Goal: Task Accomplishment & Management: Use online tool/utility

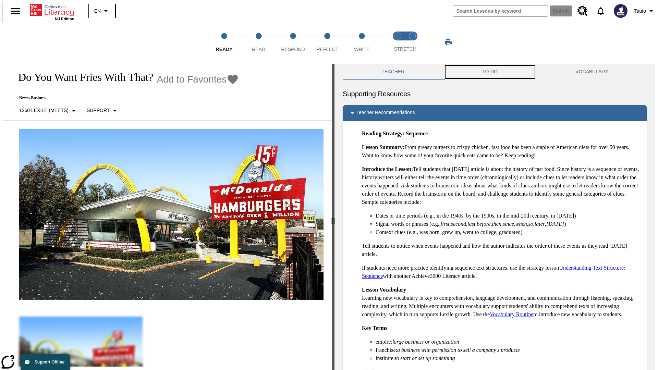
click at [490, 72] on button "TO-DO" at bounding box center [489, 72] width 93 height 16
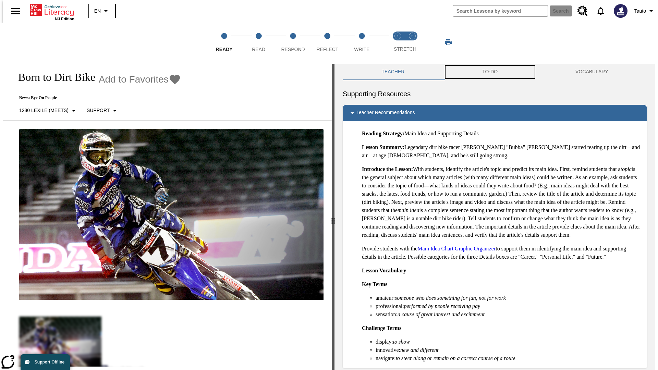
click at [490, 72] on button "TO-DO" at bounding box center [489, 72] width 93 height 16
